Goal: Navigation & Orientation: Find specific page/section

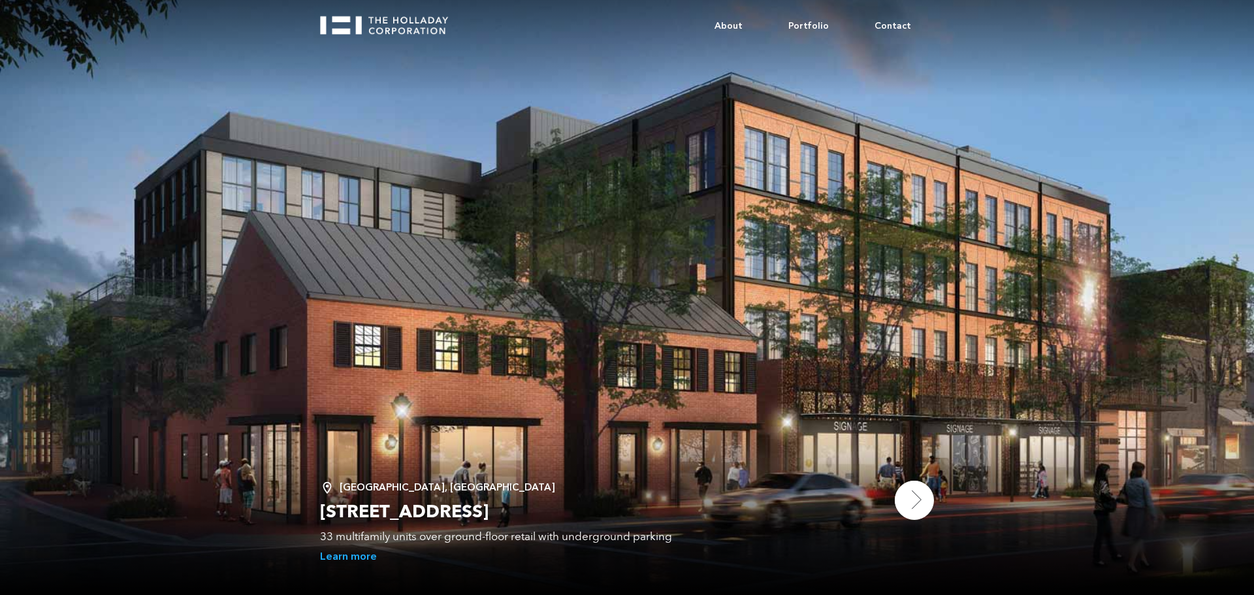
click at [921, 500] on img at bounding box center [913, 500] width 39 height 39
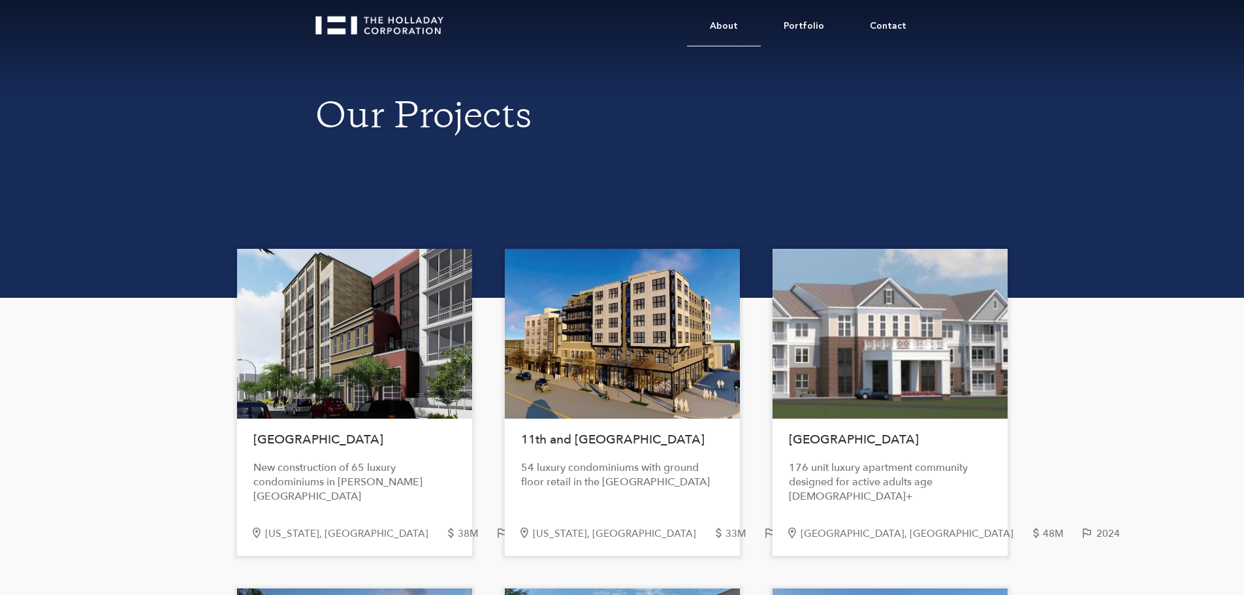
click at [745, 29] on link "About" at bounding box center [724, 27] width 74 height 40
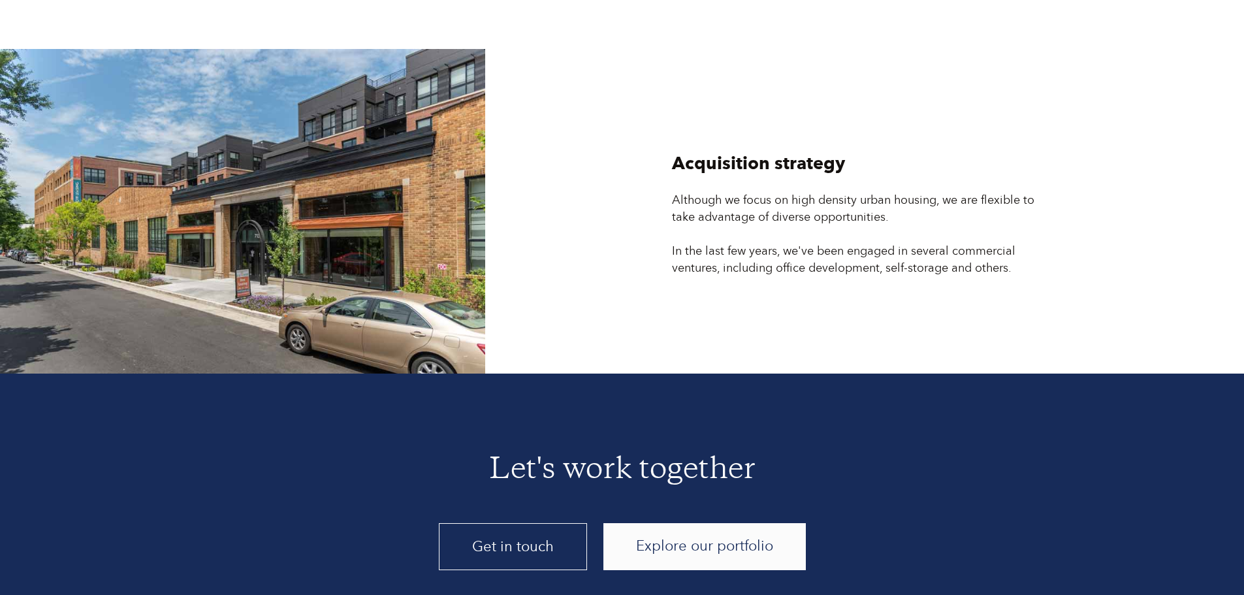
scroll to position [3509, 0]
